Goal: Check status: Check status

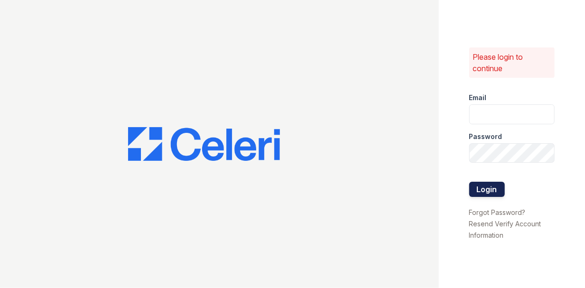
type input "michele.andrews@trinity-pm.com"
click at [488, 185] on button "Login" at bounding box center [487, 189] width 36 height 15
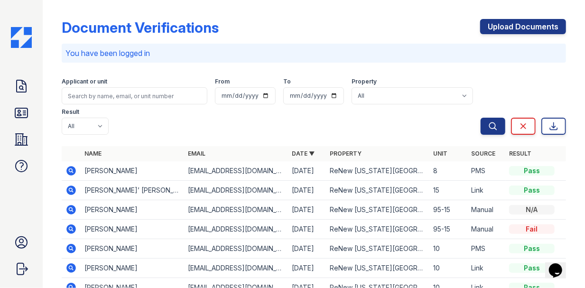
click at [71, 190] on icon at bounding box center [70, 189] width 2 height 2
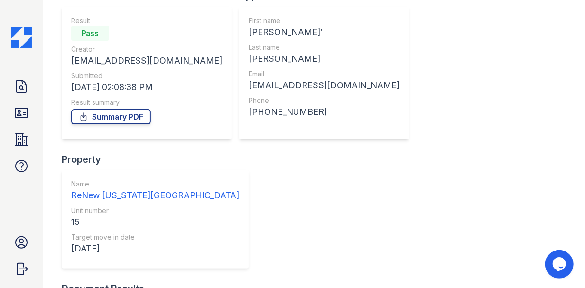
scroll to position [134, 0]
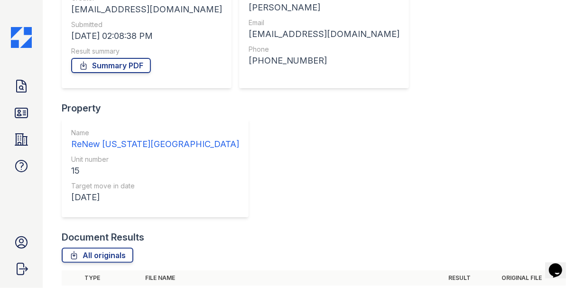
scroll to position [134, 0]
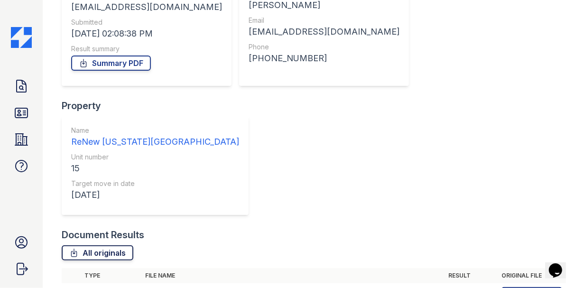
click at [108, 245] on link "All originals" at bounding box center [98, 252] width 72 height 15
click at [122, 245] on link "All originals" at bounding box center [98, 252] width 72 height 15
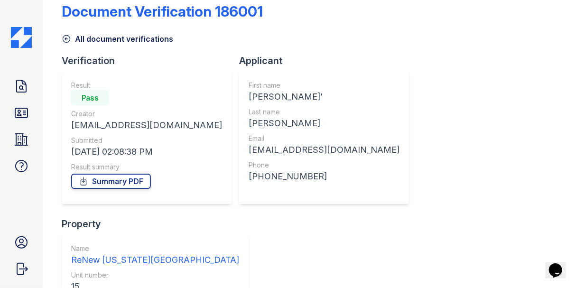
scroll to position [0, 0]
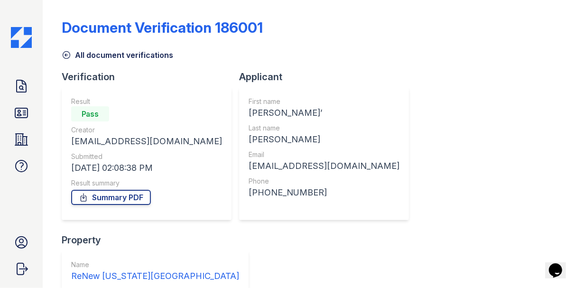
click at [519, 44] on div "All document verifications" at bounding box center [314, 52] width 505 height 17
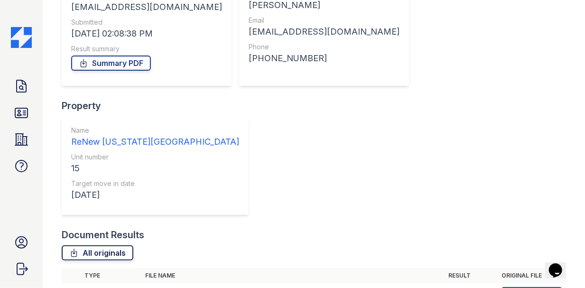
click at [83, 245] on link "All originals" at bounding box center [98, 252] width 72 height 15
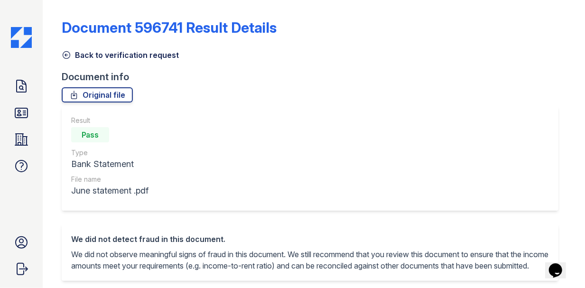
click at [390, 99] on div "Original file" at bounding box center [314, 94] width 505 height 15
